Goal: Information Seeking & Learning: Learn about a topic

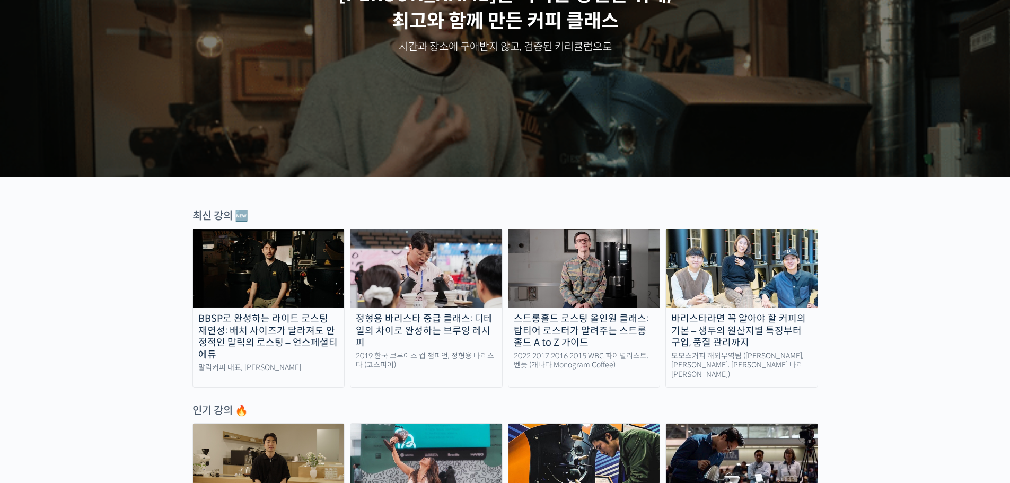
scroll to position [106, 0]
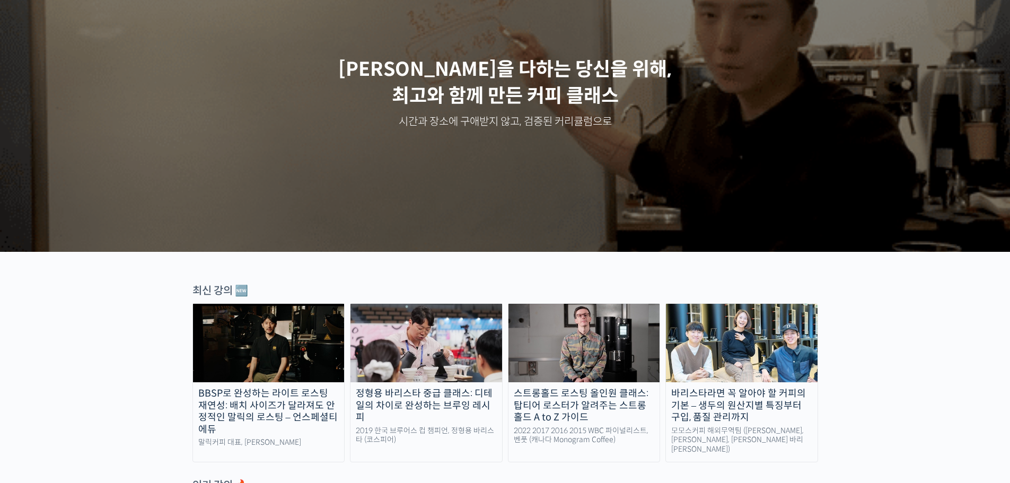
click at [553, 401] on div "스트롱홀드 로스팅 올인원 클래스: 탑티어 로스터가 알려주는 스트롱홀드 A to Z 가이드" at bounding box center [584, 405] width 152 height 36
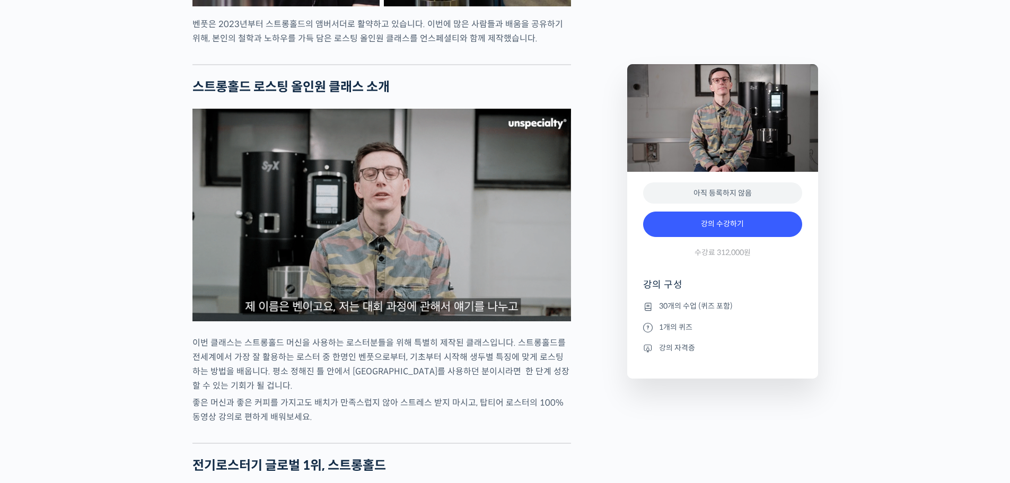
scroll to position [1060, 0]
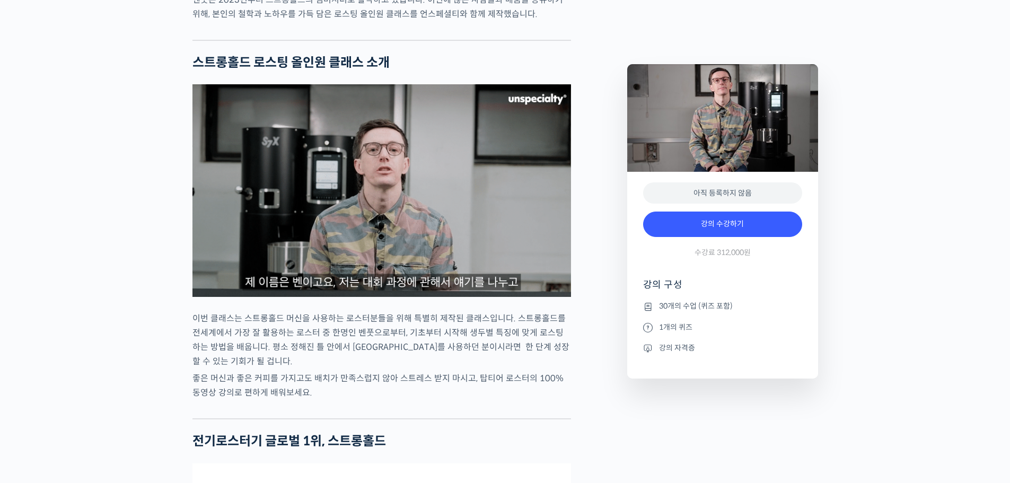
click at [235, 355] on p "이번 클래스는 스트롱홀드 머신을 사용하는 로스터분들을 위해 특별히 제작된 클래스입니다. 스트롱홀드를 전세계에서 가장 잘 활용하는 로스터 중 한…" at bounding box center [381, 339] width 378 height 57
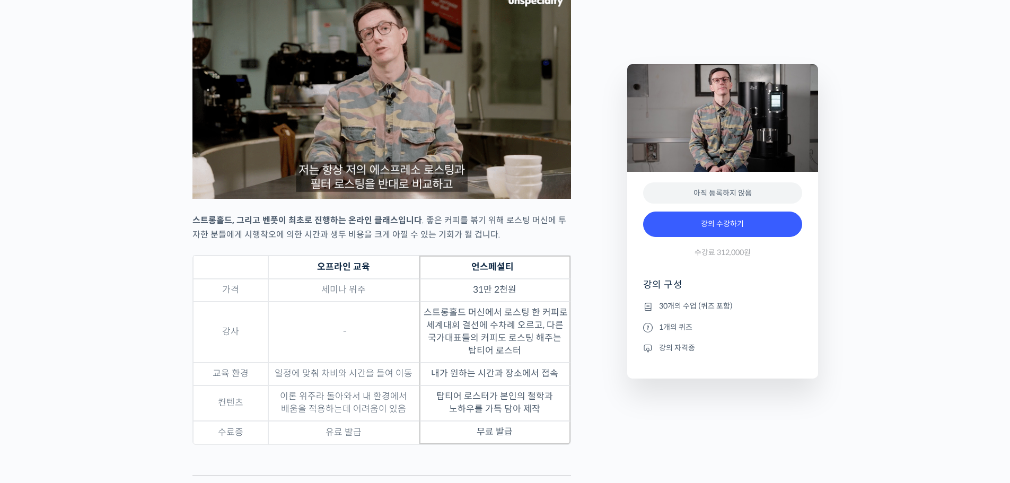
scroll to position [3074, 0]
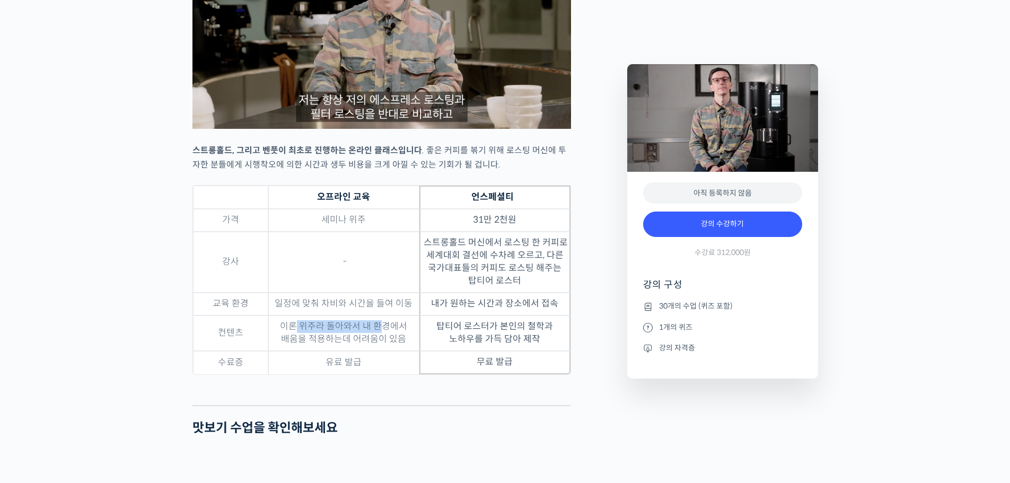
drag, startPoint x: 298, startPoint y: 353, endPoint x: 383, endPoint y: 352, distance: 85.3
click at [381, 351] on td "이론 위주라 돌아와서 내 환경에서 배움을 적용하는데 어려움이 있음" at bounding box center [343, 333] width 151 height 36
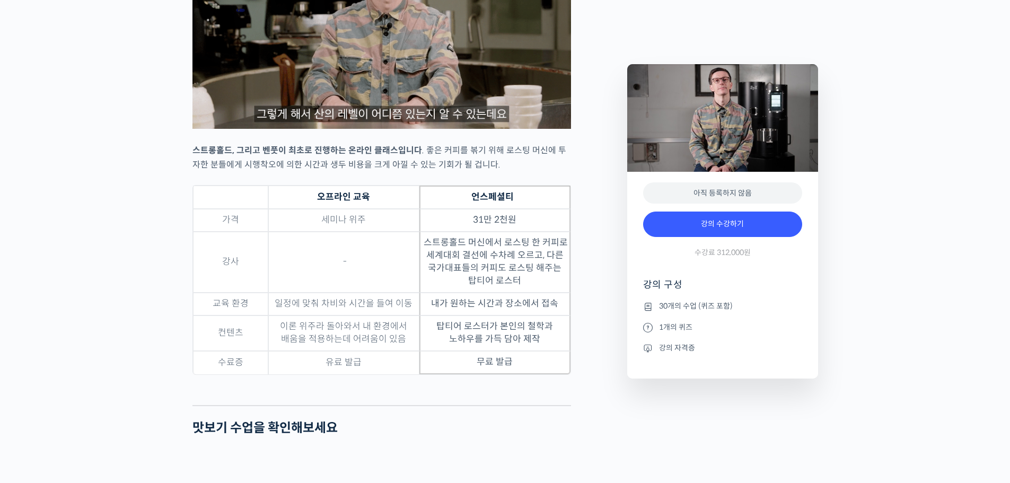
click at [496, 351] on td "탑티어 로스터가 본인의 철학과 노하우를 가득 담아 제작" at bounding box center [494, 333] width 151 height 36
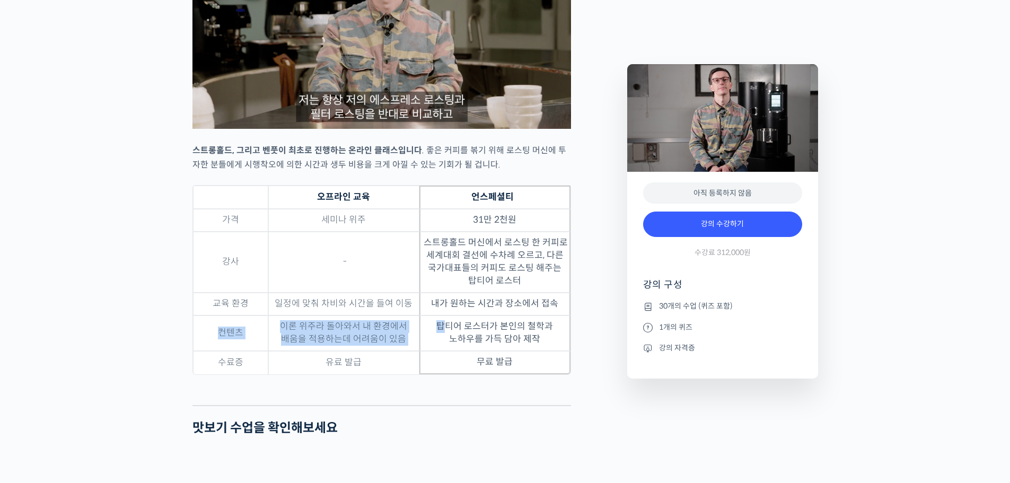
drag, startPoint x: 443, startPoint y: 352, endPoint x: 563, endPoint y: 330, distance: 122.9
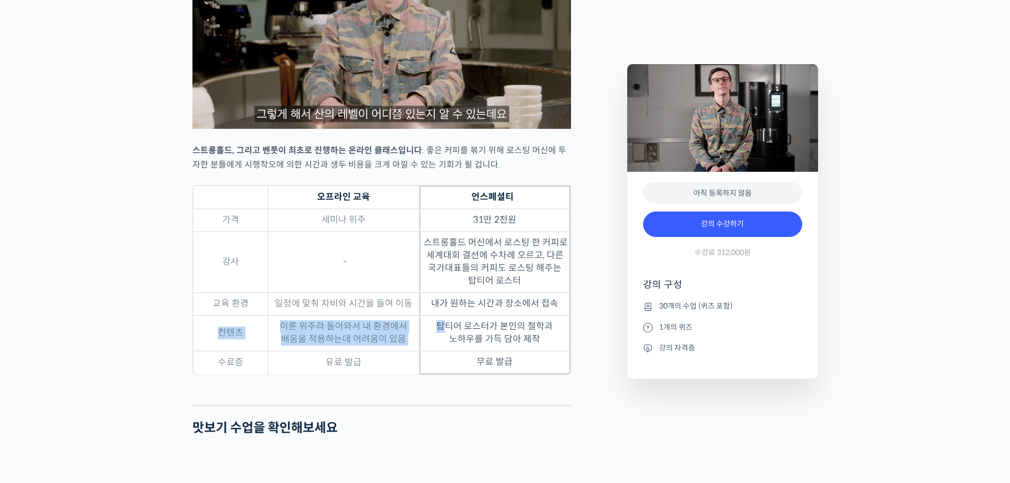
click at [563, 330] on tbody "가격 세미나 위주 31만 2천원 강사 - 스트롱홀드 머신에서 로스팅 한 커피로 세계대회 결선에 수차례 오르고, 다른 국가대표들의 커피도 로…" at bounding box center [381, 291] width 377 height 165
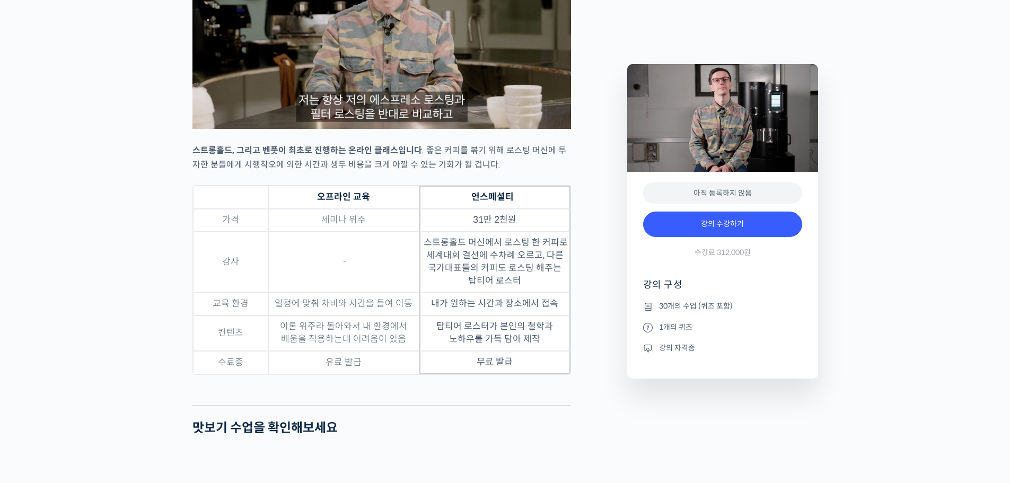
click at [558, 347] on td "탑티어 로스터가 본인의 철학과 노하우를 가득 담아 제작" at bounding box center [494, 333] width 151 height 36
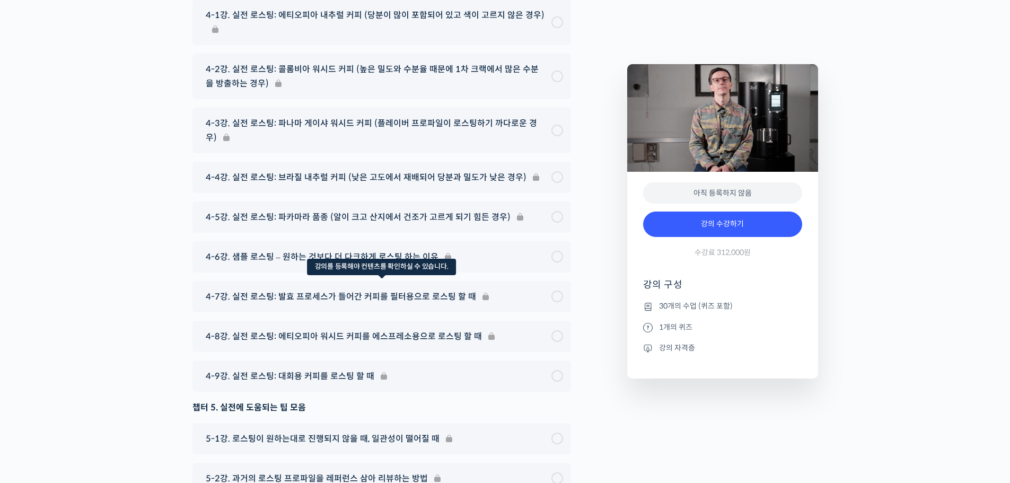
scroll to position [5935, 0]
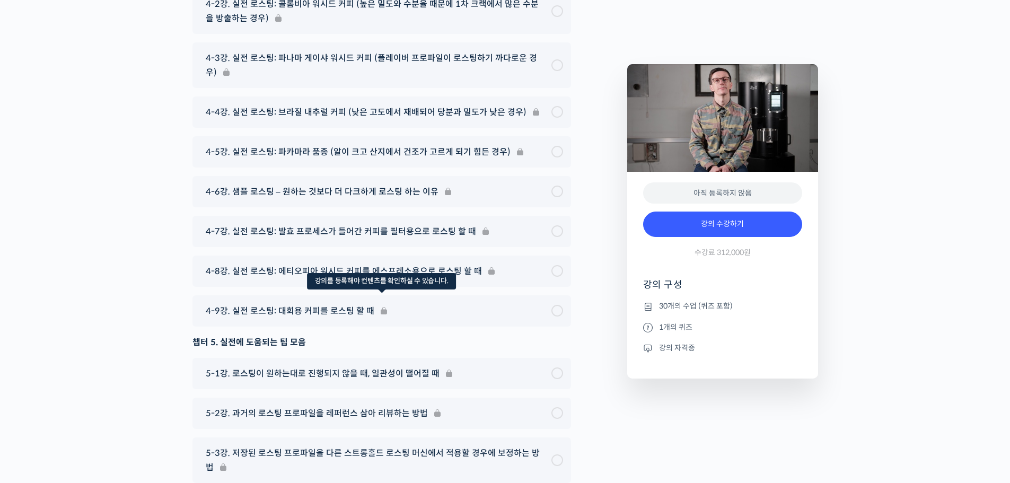
drag, startPoint x: 272, startPoint y: 337, endPoint x: 257, endPoint y: 332, distance: 15.4
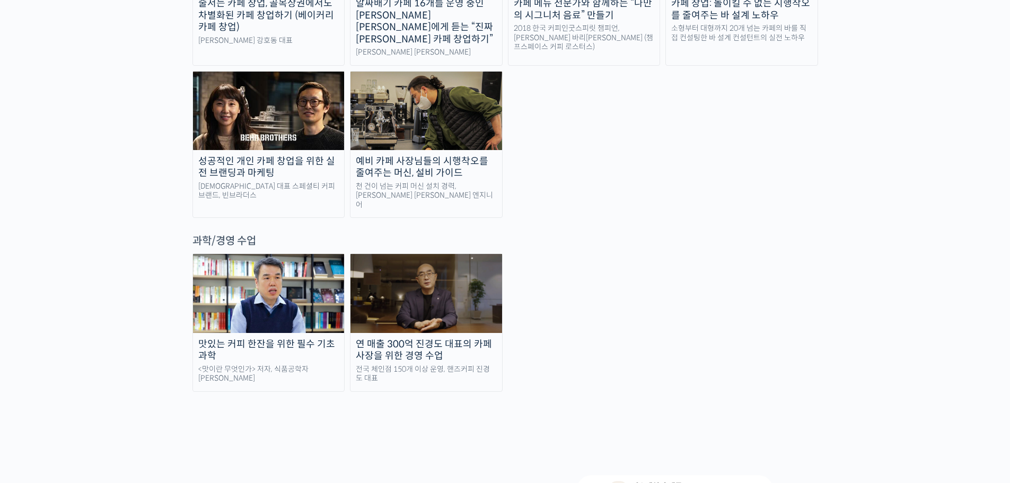
scroll to position [2226, 0]
